Goal: Information Seeking & Learning: Learn about a topic

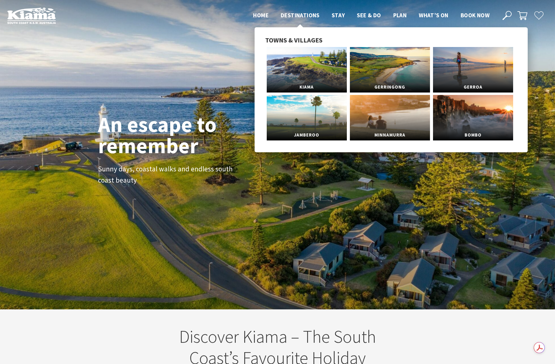
scroll to position [93, 551]
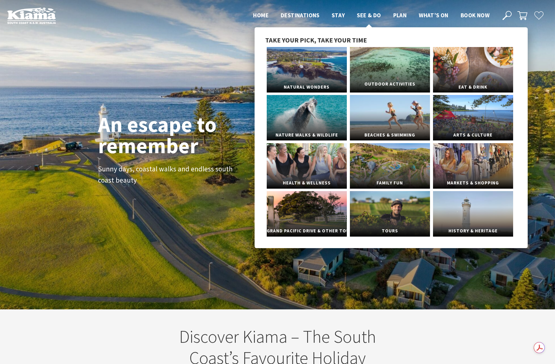
click at [367, 70] on link "Outdoor Activities" at bounding box center [390, 70] width 80 height 46
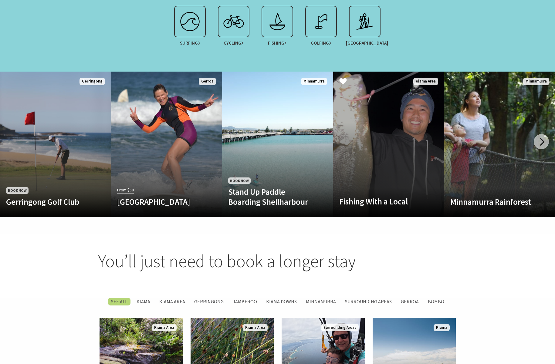
scroll to position [652, 0]
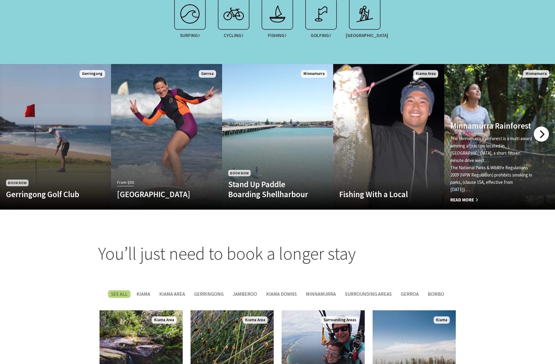
click at [539, 128] on div at bounding box center [541, 134] width 15 height 15
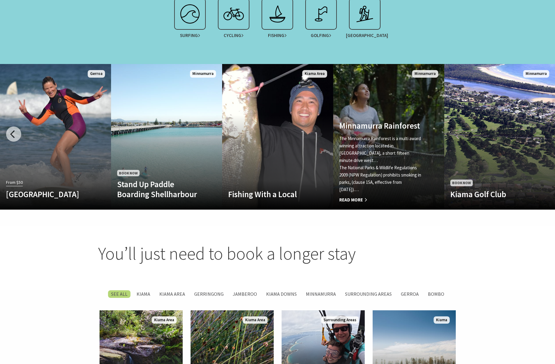
click at [372, 90] on link "Minnamurra Rainforest The Minnamurra Rainforest is a multi award winning attrac…" at bounding box center [388, 137] width 111 height 146
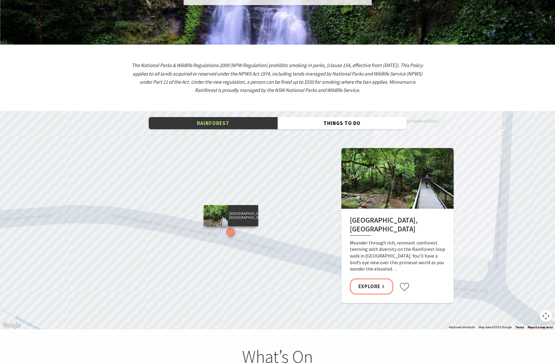
scroll to position [928, 0]
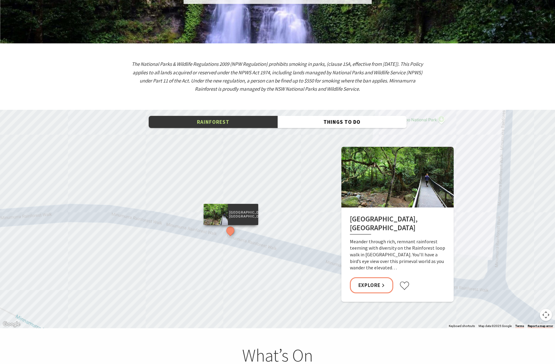
click at [197, 110] on div "[GEOGRAPHIC_DATA], [GEOGRAPHIC_DATA]" at bounding box center [277, 219] width 555 height 219
click at [200, 116] on button "Rainforest" at bounding box center [213, 122] width 129 height 12
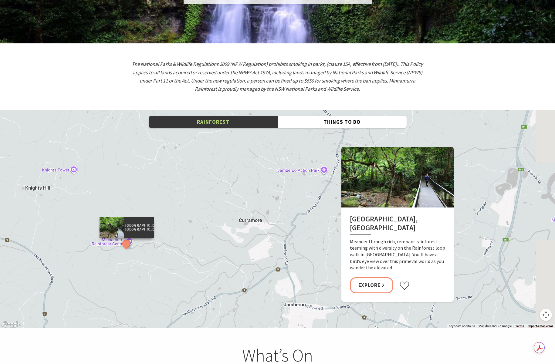
drag, startPoint x: 247, startPoint y: 234, endPoint x: 128, endPoint y: 253, distance: 120.4
click at [128, 253] on div "Rainforest Loop Walk, Budderoo National Park" at bounding box center [277, 219] width 555 height 219
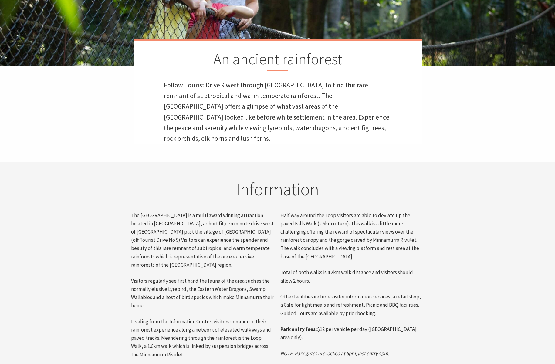
scroll to position [0, 0]
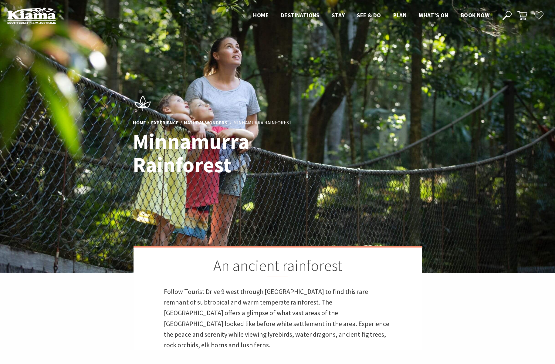
click at [511, 16] on use at bounding box center [507, 15] width 9 height 9
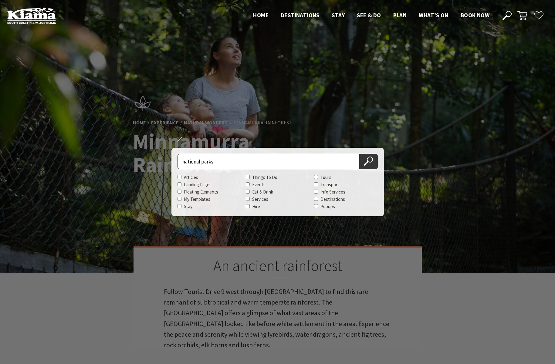
type input "national parks"
click at [360, 154] on button "Search Now" at bounding box center [369, 161] width 18 height 15
click at [364, 163] on icon at bounding box center [368, 161] width 9 height 9
click at [371, 161] on icon at bounding box center [368, 161] width 9 height 9
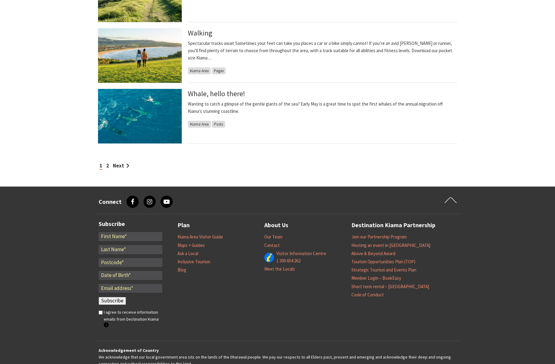
scroll to position [524, 0]
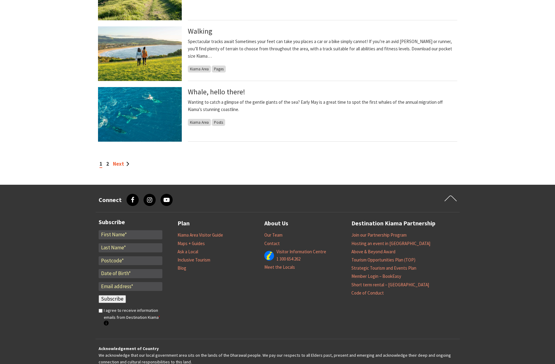
click at [114, 163] on link "Next" at bounding box center [121, 164] width 16 height 7
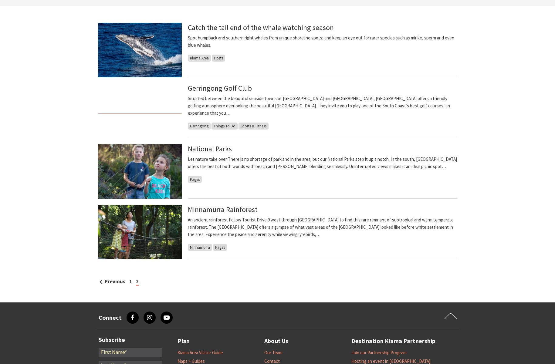
scroll to position [184, 0]
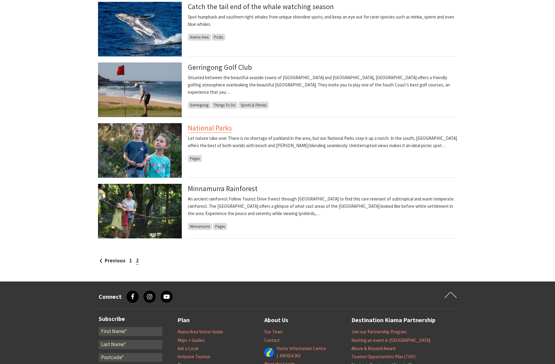
click at [219, 126] on link "National Parks" at bounding box center [210, 128] width 44 height 10
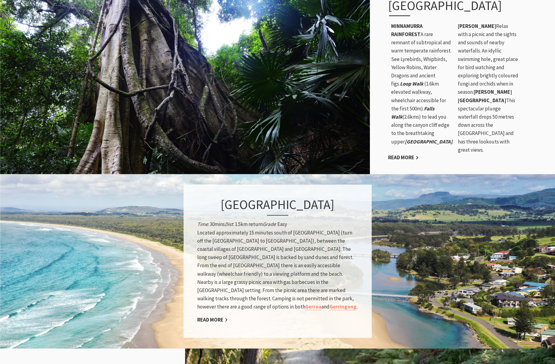
scroll to position [417, 0]
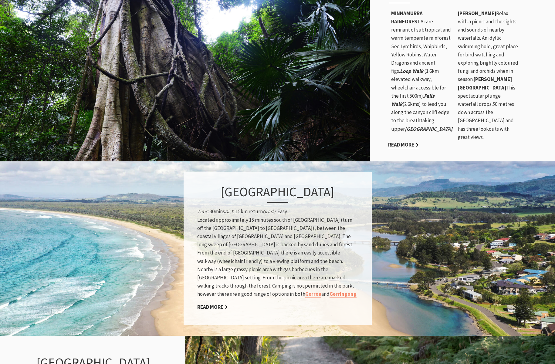
click at [400, 148] on link "Read More" at bounding box center [403, 144] width 31 height 7
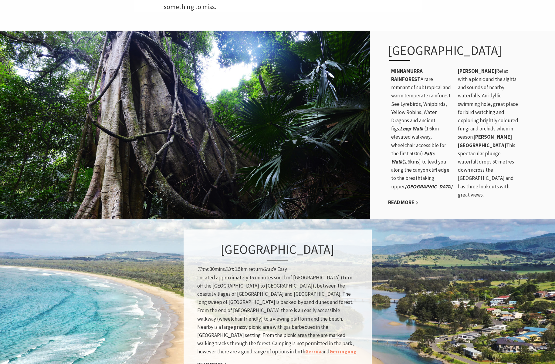
scroll to position [355, 0]
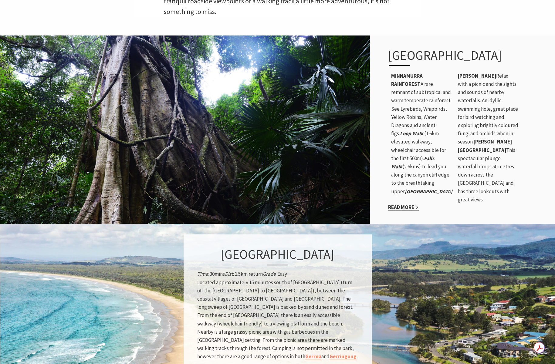
click at [402, 211] on link "Read More" at bounding box center [403, 207] width 31 height 7
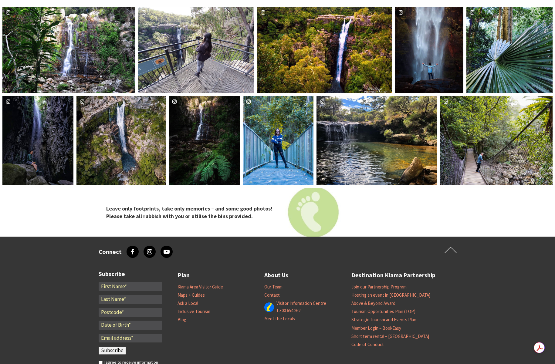
scroll to position [1070, 0]
